Goal: Task Accomplishment & Management: Manage account settings

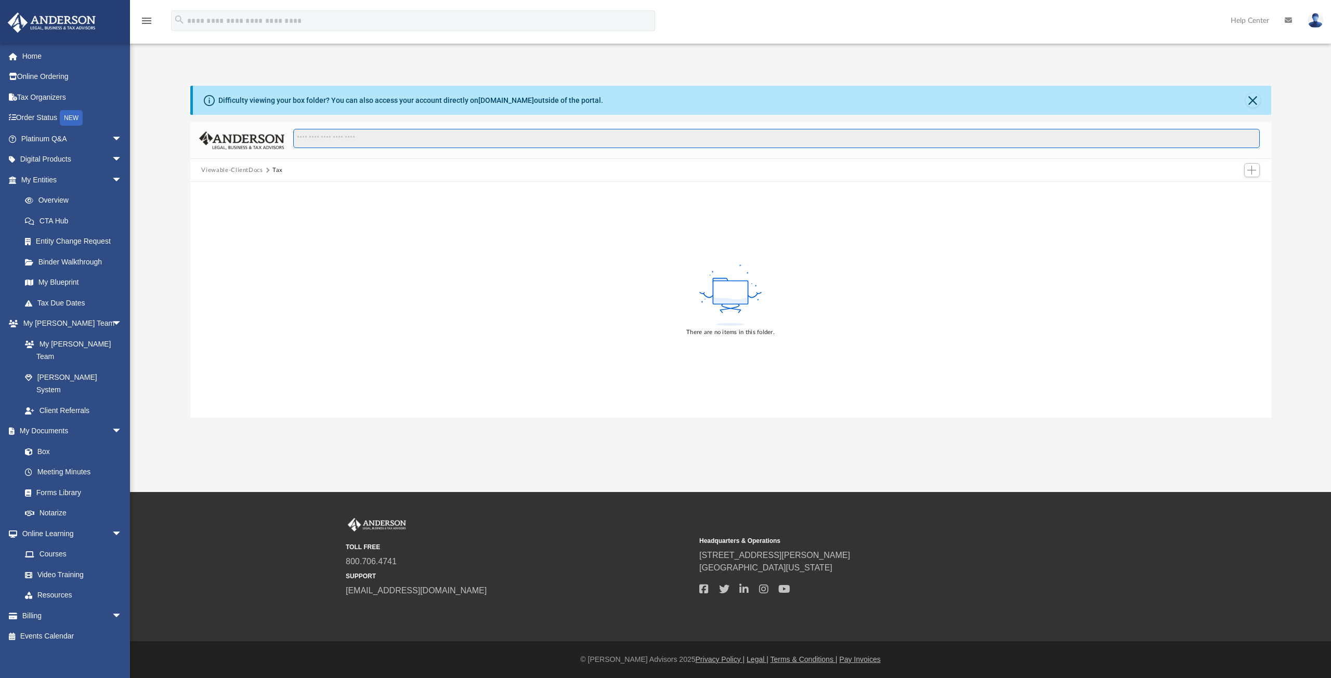
click at [319, 137] on input "Search files and folders" at bounding box center [776, 139] width 966 height 20
click at [1248, 170] on span "Add" at bounding box center [1251, 170] width 9 height 9
click at [277, 227] on div "There are no items in this folder." at bounding box center [730, 300] width 1081 height 236
click at [731, 298] on rect at bounding box center [730, 292] width 35 height 23
click at [1252, 168] on span "Add" at bounding box center [1251, 170] width 9 height 9
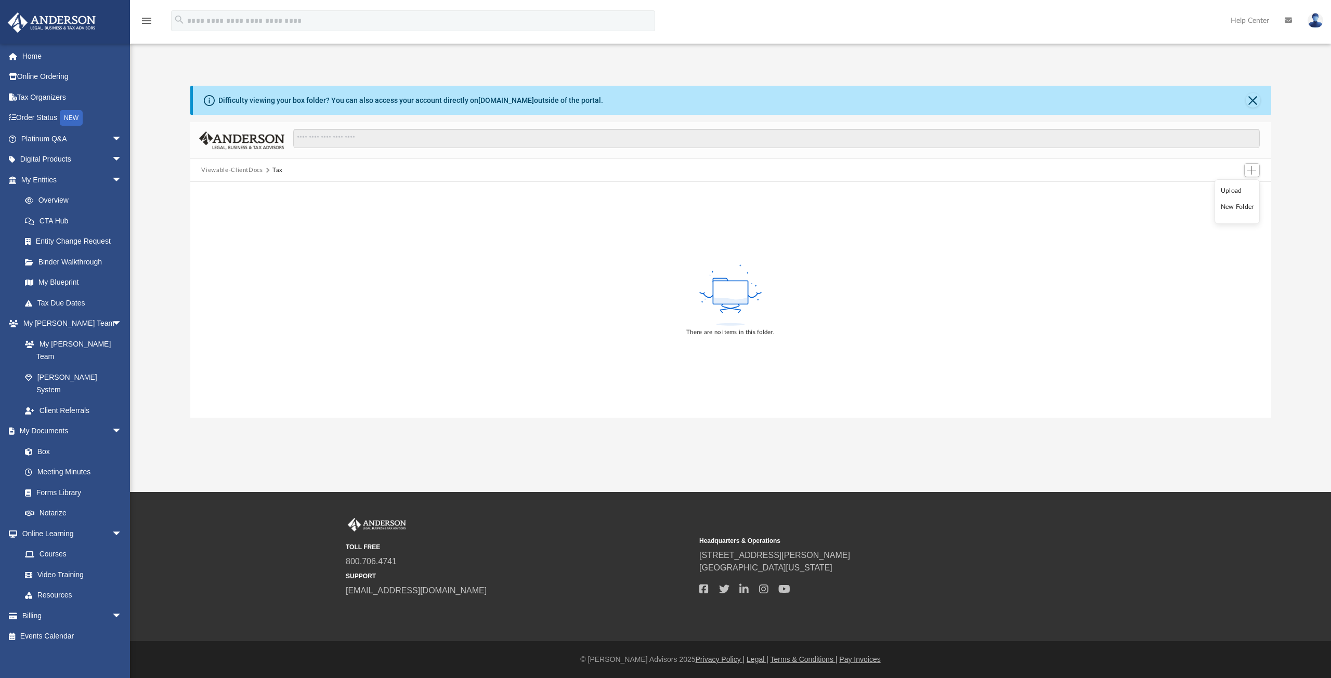
click at [1232, 191] on li "Upload" at bounding box center [1236, 191] width 33 height 11
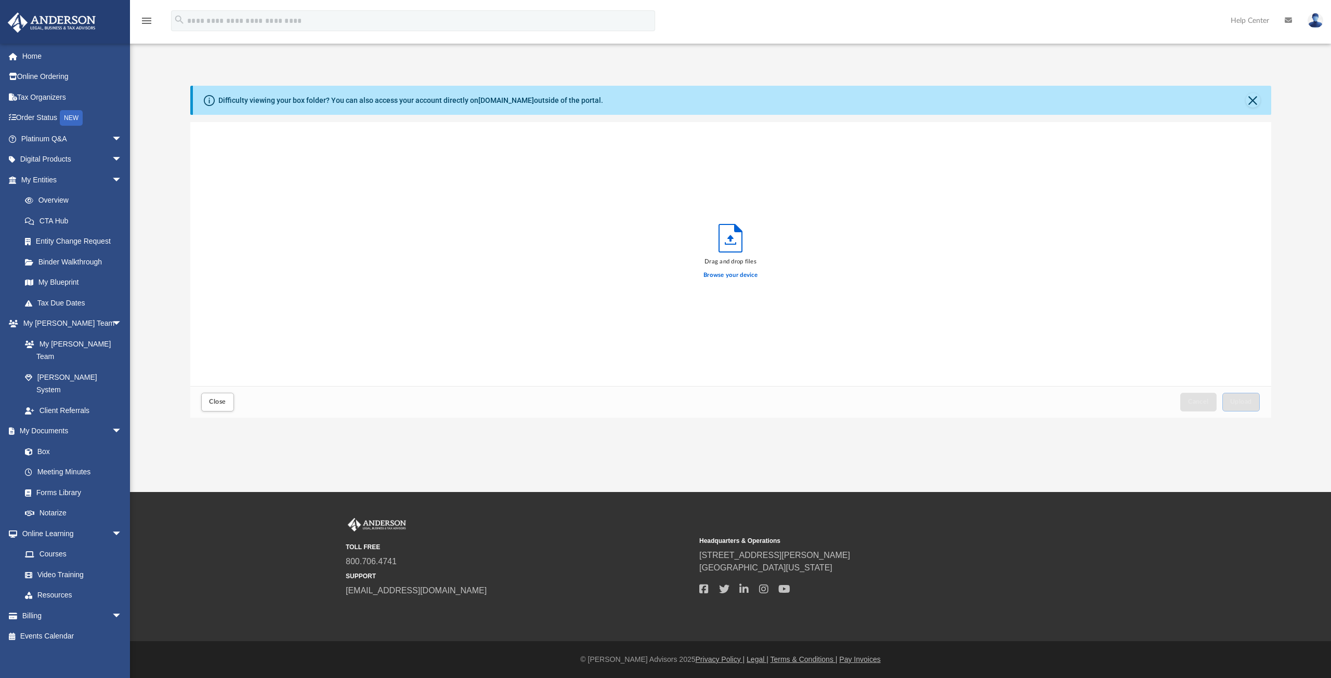
scroll to position [256, 1073]
click at [729, 275] on label "Browse your device" at bounding box center [730, 275] width 54 height 9
click at [0, 0] on input "Browse your device" at bounding box center [0, 0] width 0 height 0
click at [1244, 399] on span "Upload" at bounding box center [1241, 402] width 22 height 6
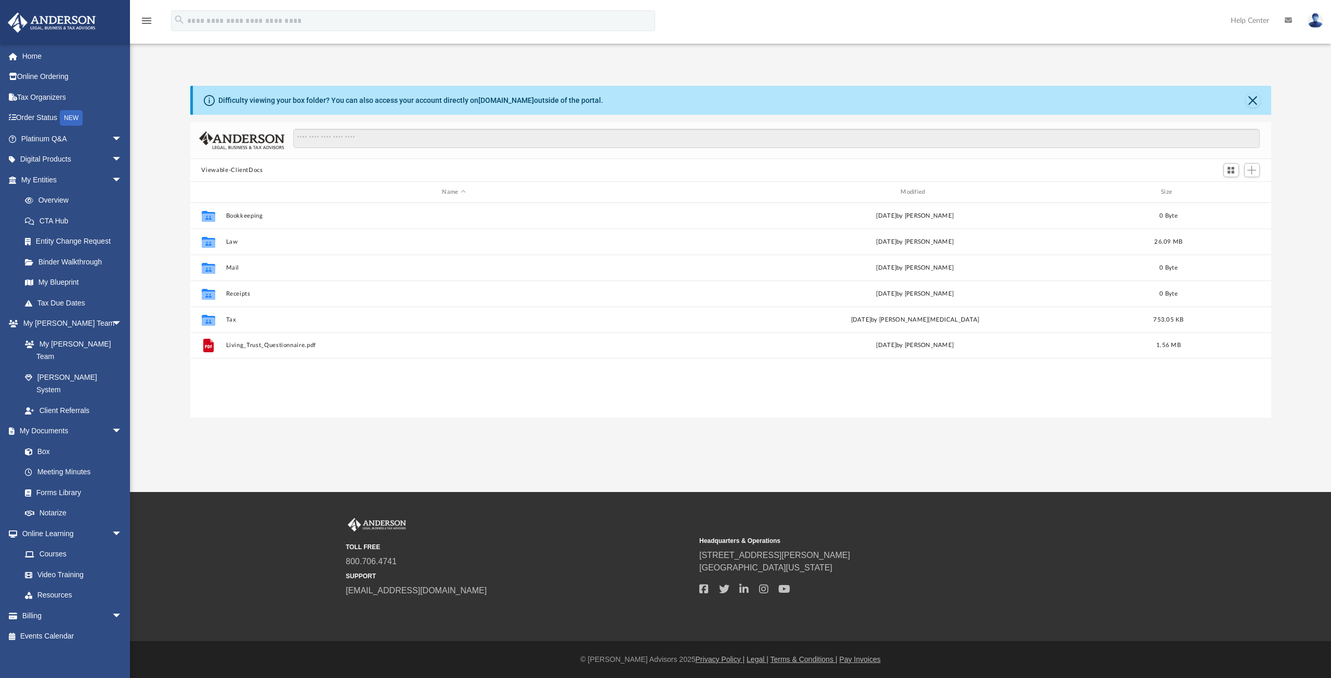
scroll to position [229, 1073]
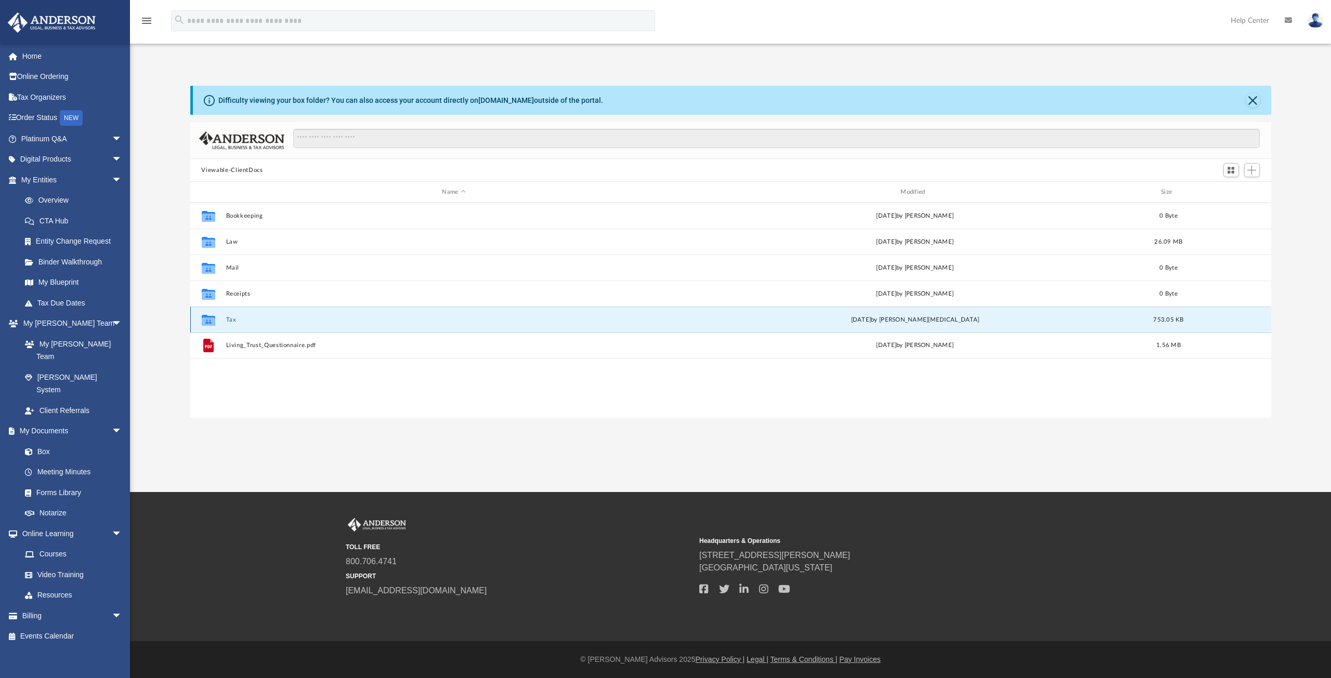
click at [233, 320] on button "Tax" at bounding box center [454, 320] width 456 height 7
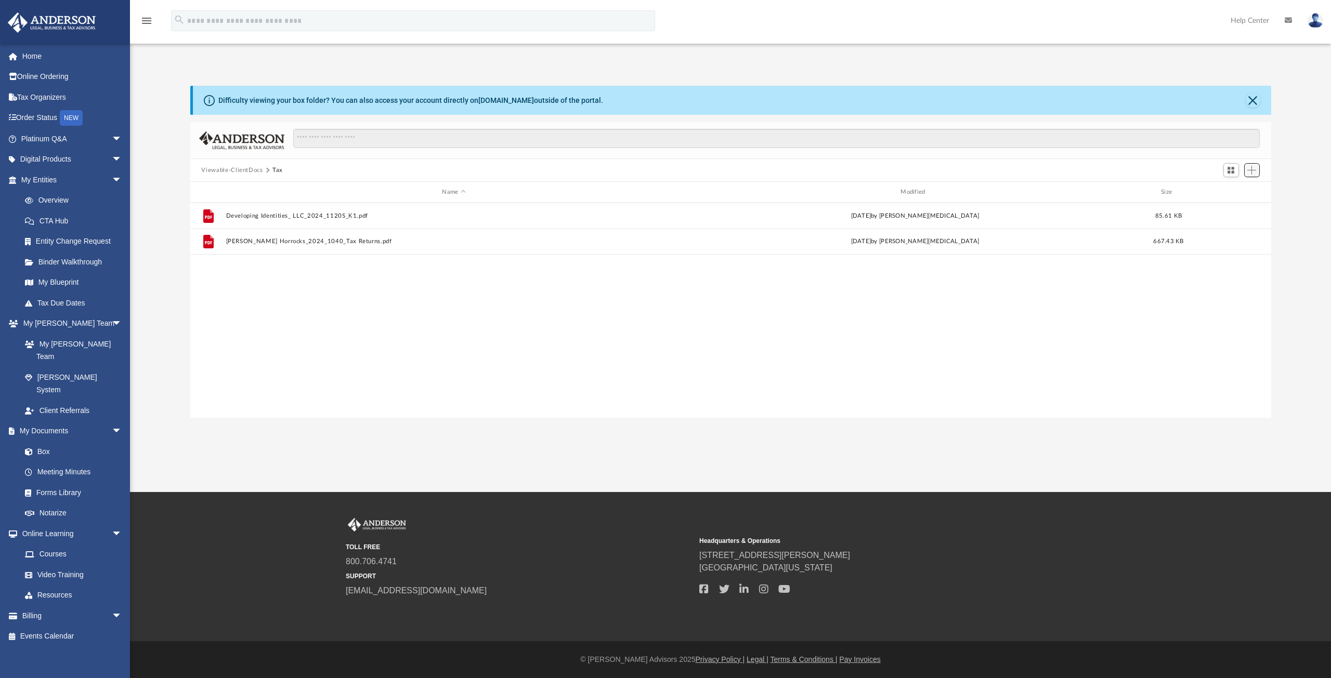
click at [1250, 171] on span "Add" at bounding box center [1251, 170] width 9 height 9
click at [1229, 193] on li "Upload" at bounding box center [1236, 191] width 33 height 11
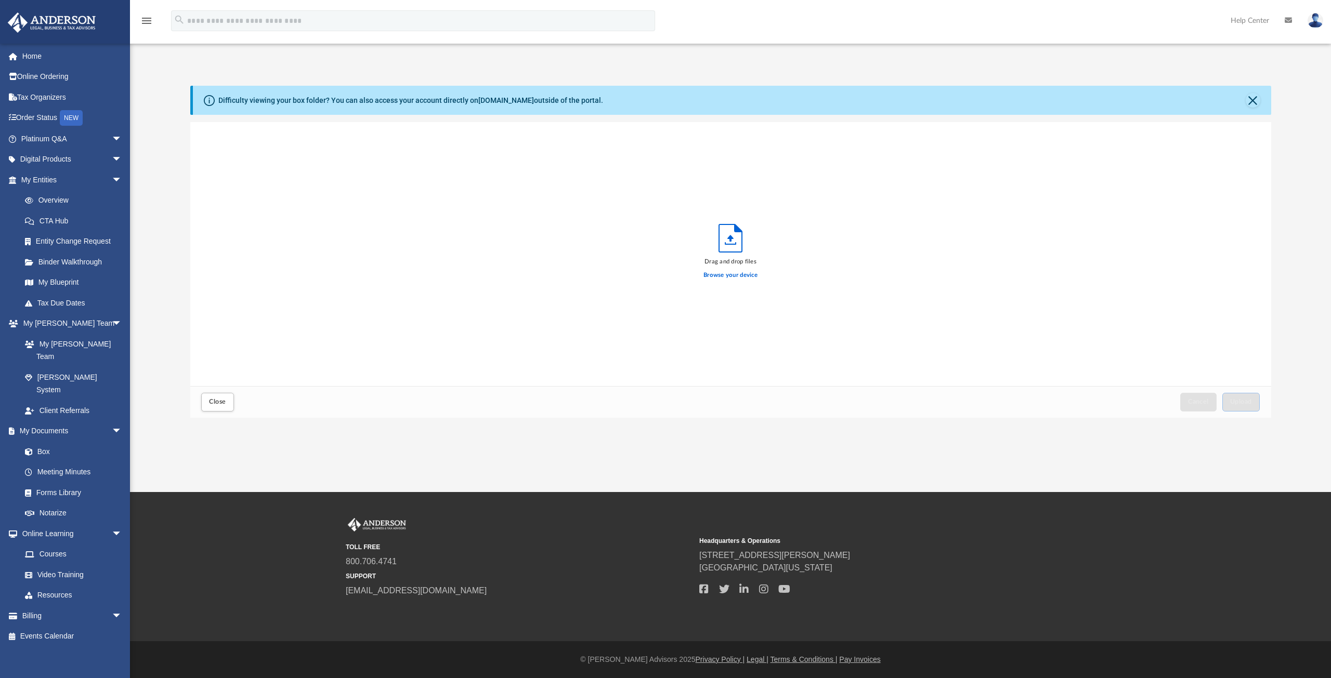
scroll to position [256, 1073]
click at [752, 274] on label "Browse your device" at bounding box center [730, 275] width 54 height 9
click at [0, 0] on input "Browse your device" at bounding box center [0, 0] width 0 height 0
click at [1237, 398] on button "Upload" at bounding box center [1240, 402] width 37 height 18
click at [718, 274] on label "Select More Files" at bounding box center [729, 273] width 47 height 9
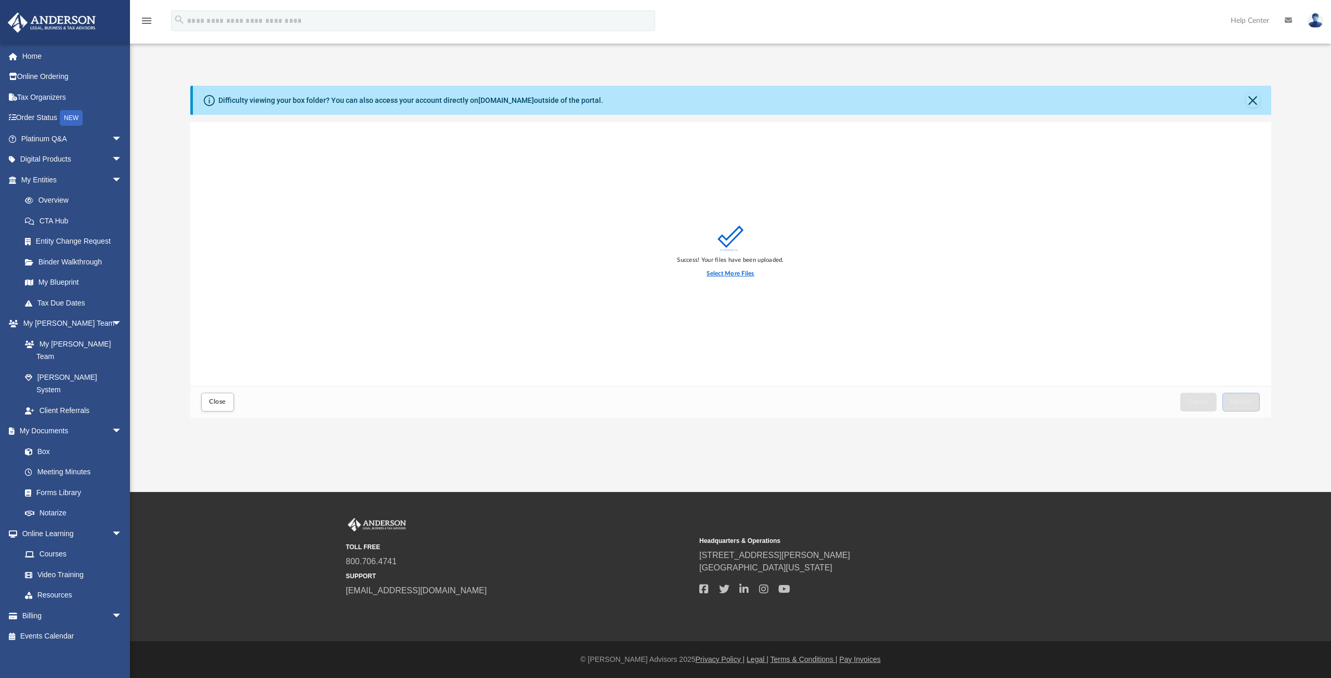
click at [0, 0] on input "Select More Files" at bounding box center [0, 0] width 0 height 0
click at [1251, 403] on span "Upload" at bounding box center [1241, 402] width 22 height 6
click at [1255, 101] on button "Close" at bounding box center [1252, 100] width 15 height 15
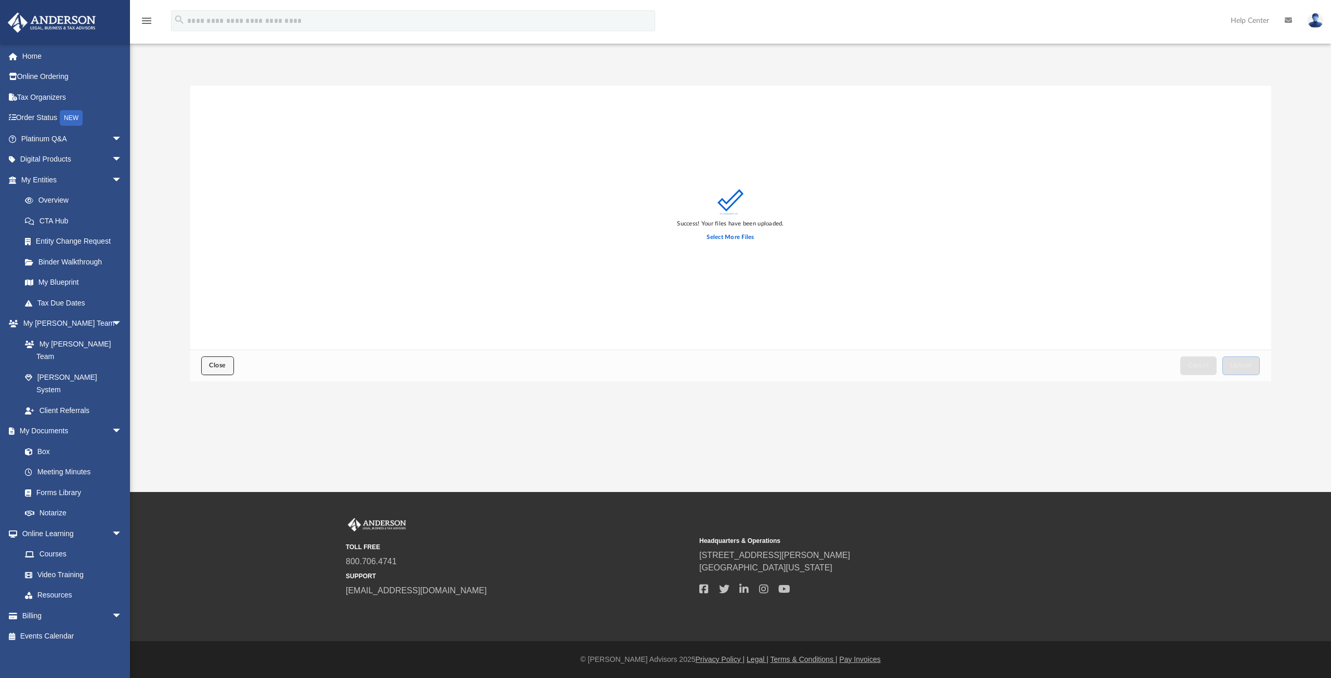
click at [216, 361] on button "Close" at bounding box center [217, 366] width 32 height 18
